Goal: Complete application form

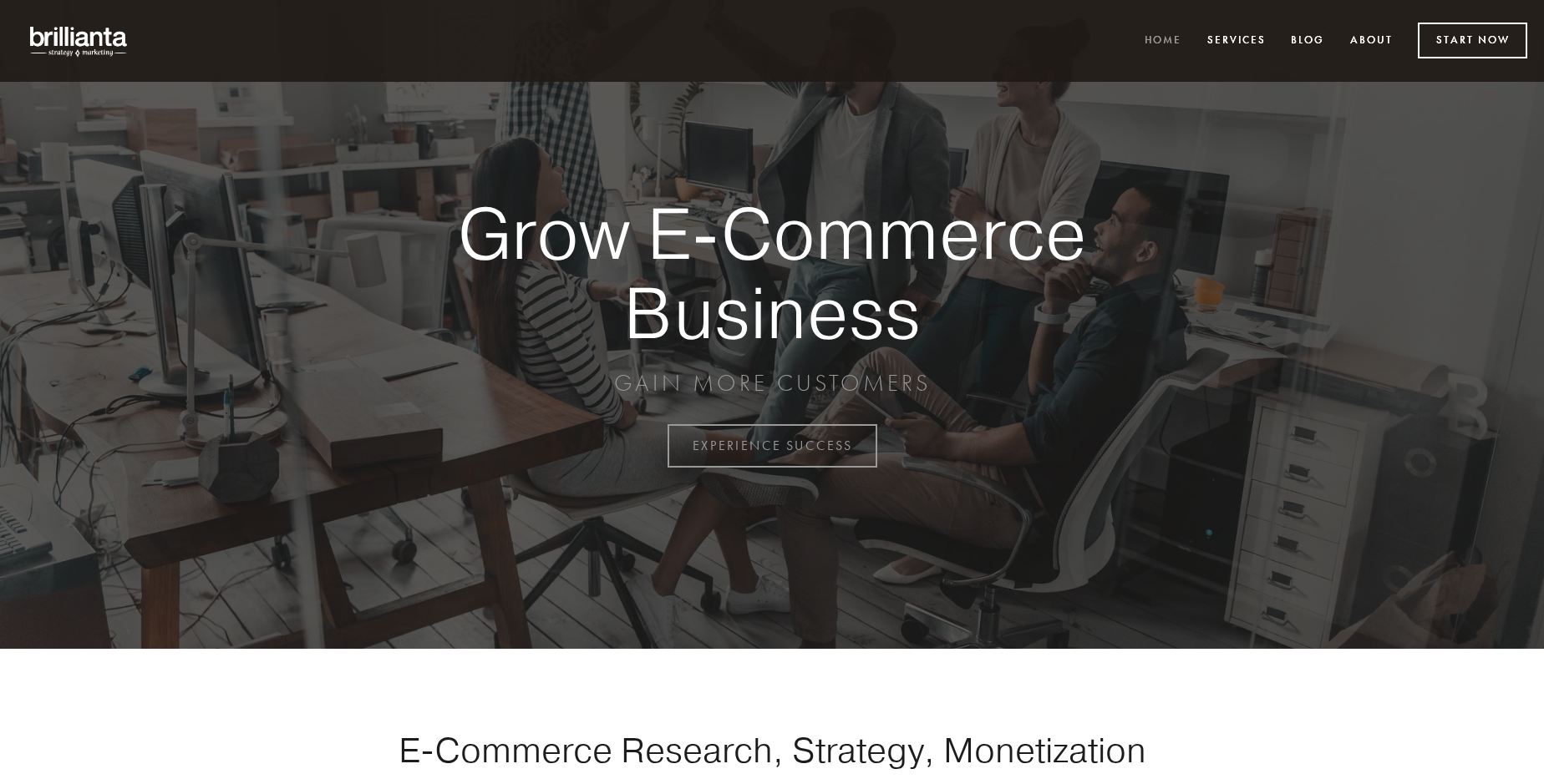
scroll to position [4379, 0]
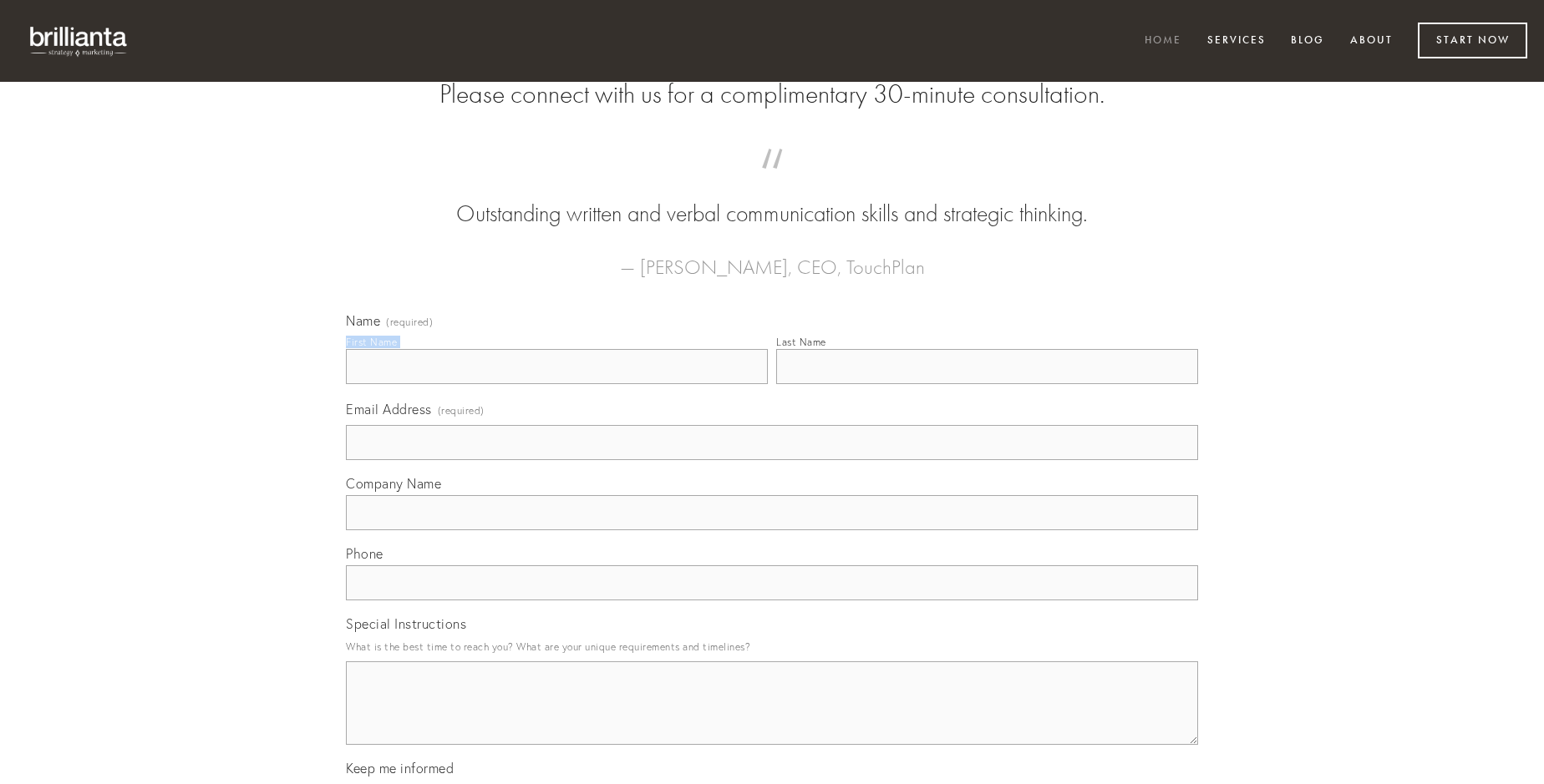
type input "[PERSON_NAME]"
click at [987, 384] on input "Last Name" at bounding box center [987, 366] width 422 height 35
type input "[PERSON_NAME]"
click at [772, 460] on input "Email Address (required)" at bounding box center [772, 442] width 852 height 35
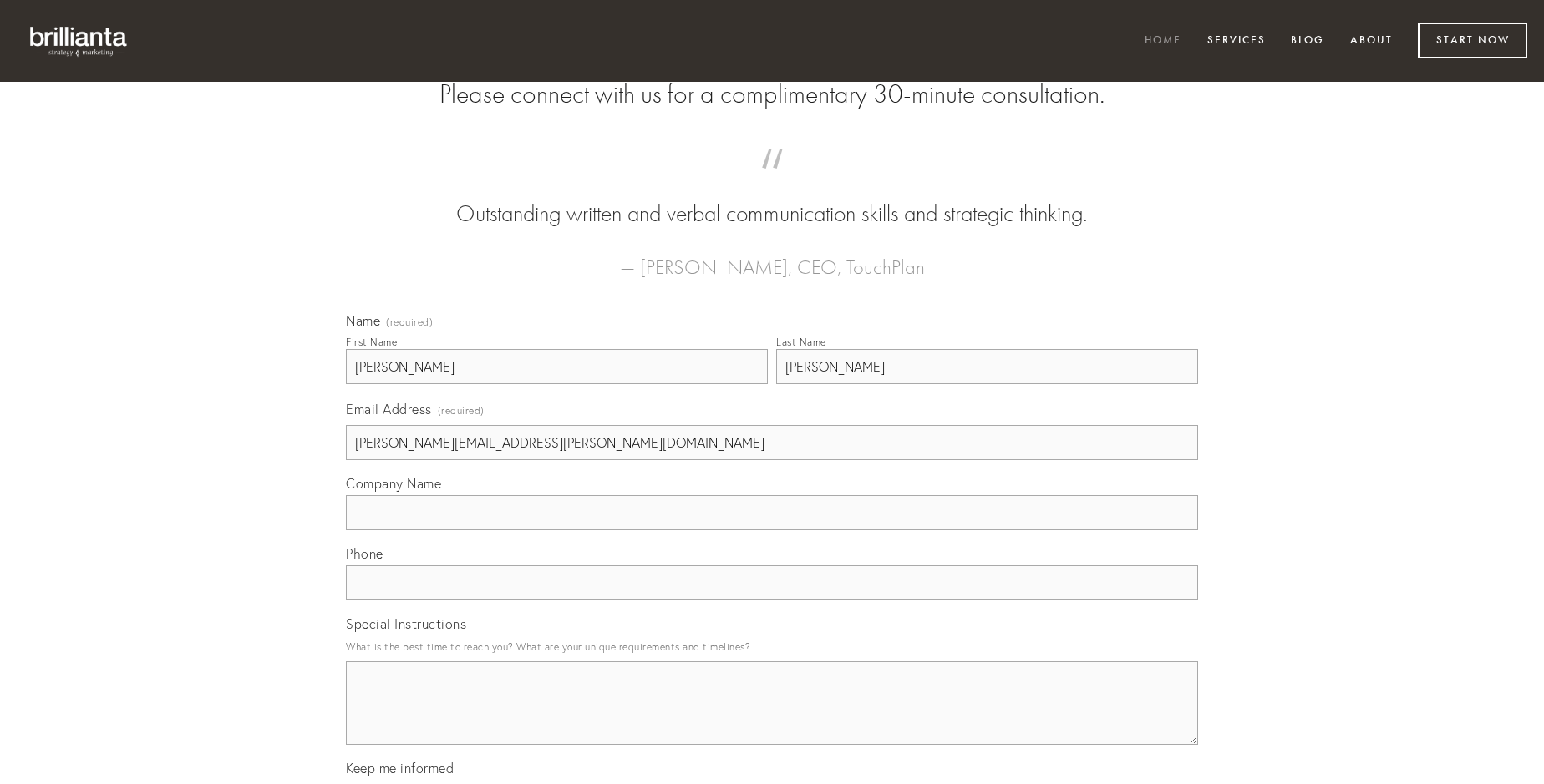
type input "[PERSON_NAME][EMAIL_ADDRESS][PERSON_NAME][DOMAIN_NAME]"
click at [772, 531] on input "Company Name" at bounding box center [772, 512] width 852 height 35
type input "defaeco"
click at [772, 601] on input "text" at bounding box center [772, 582] width 852 height 35
click at [772, 718] on textarea "Special Instructions" at bounding box center [772, 703] width 852 height 84
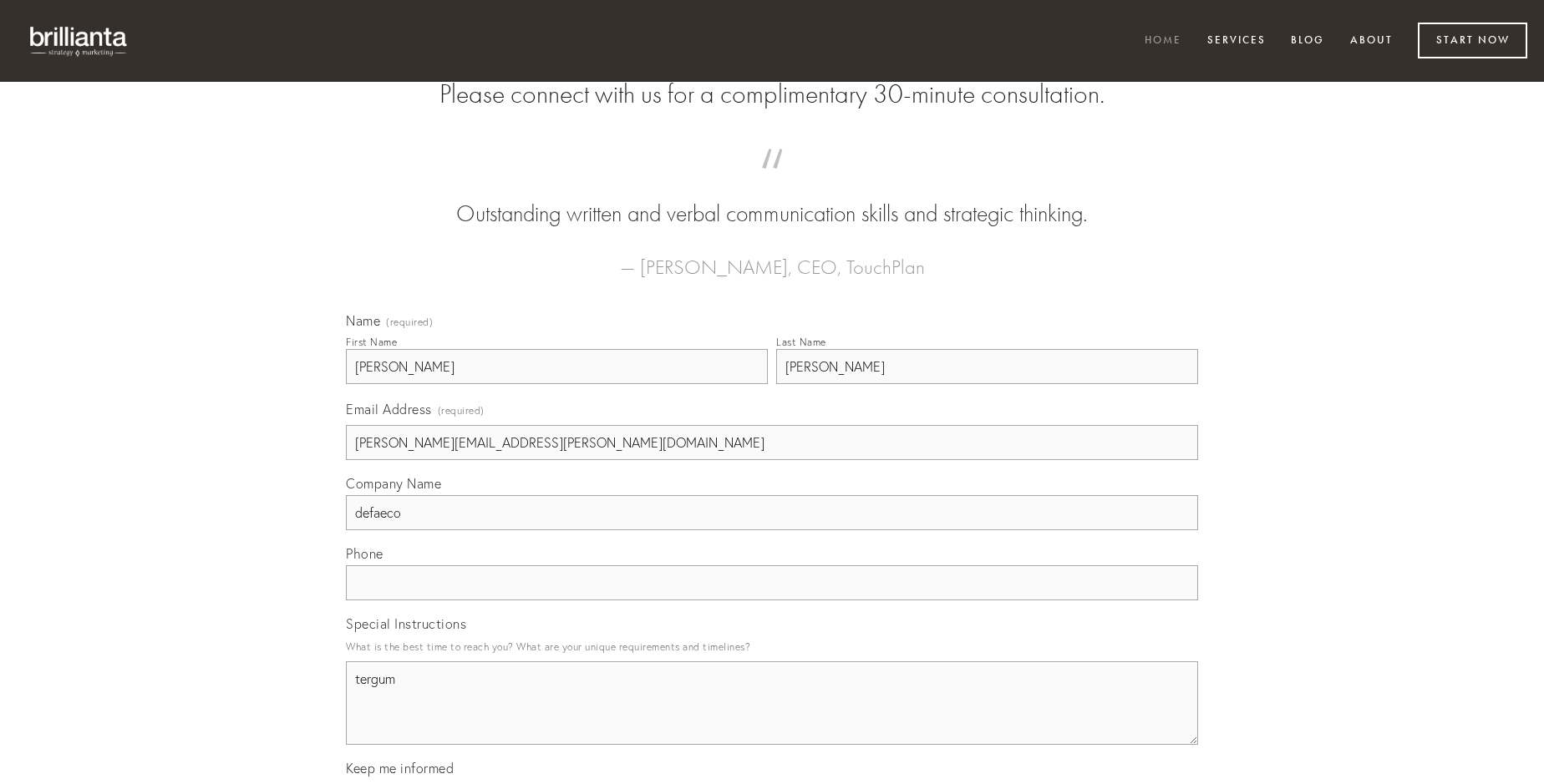
type textarea "tergum"
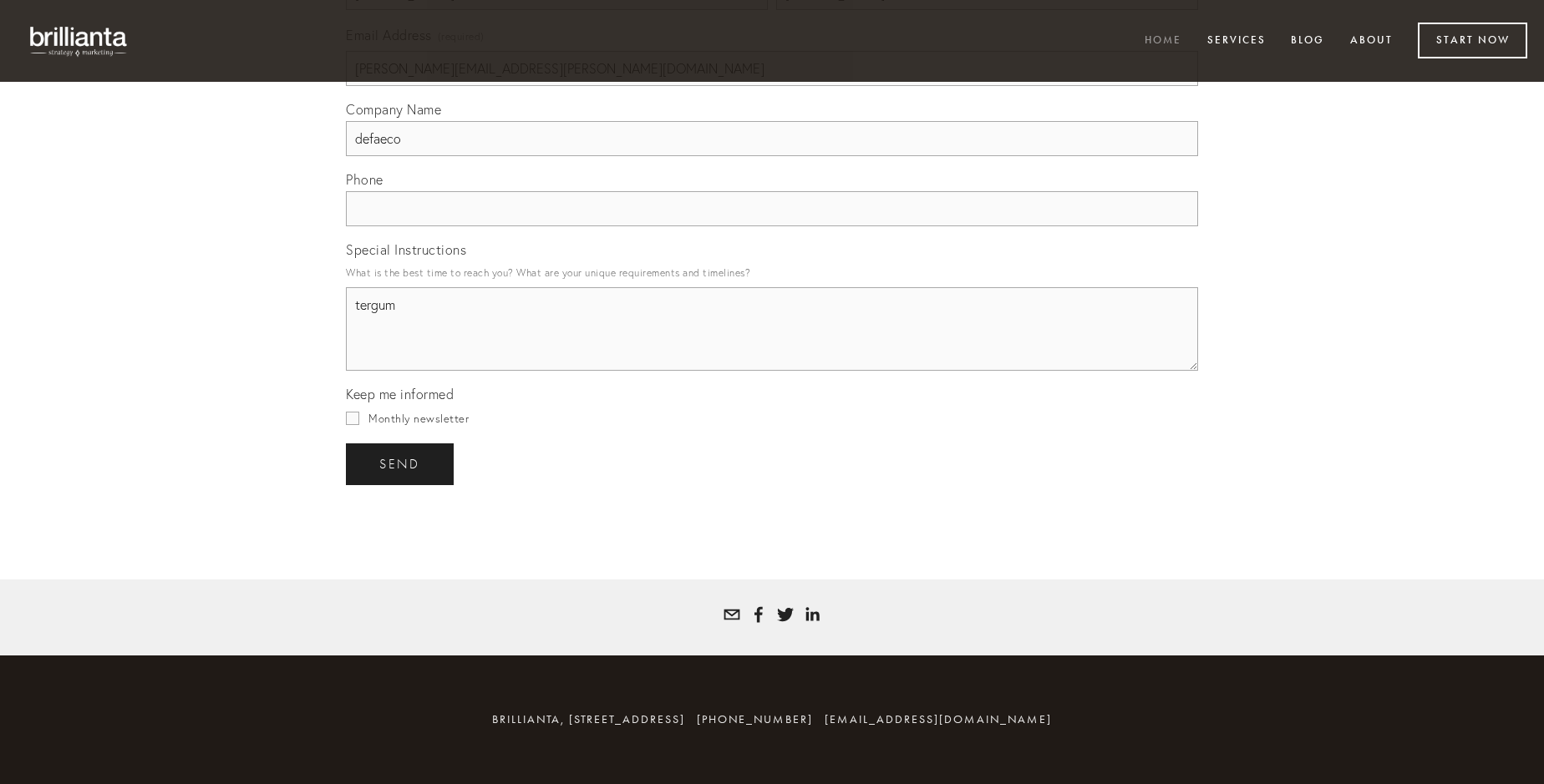
click at [401, 464] on span "send" at bounding box center [400, 464] width 41 height 15
